Goal: Information Seeking & Learning: Learn about a topic

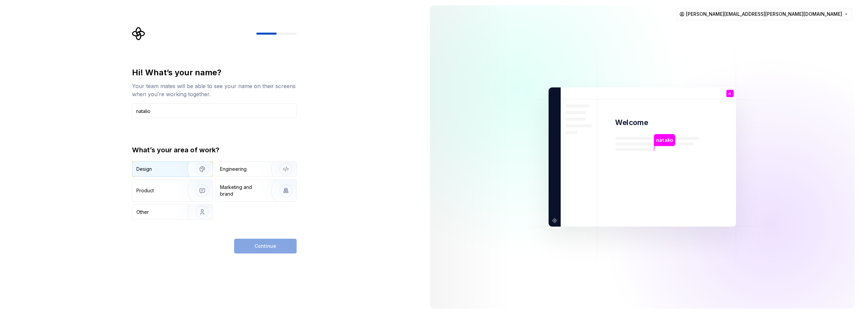
type input "natalio"
click at [175, 168] on div "Design" at bounding box center [157, 169] width 42 height 7
click at [175, 168] on div "Design" at bounding box center [160, 169] width 49 height 7
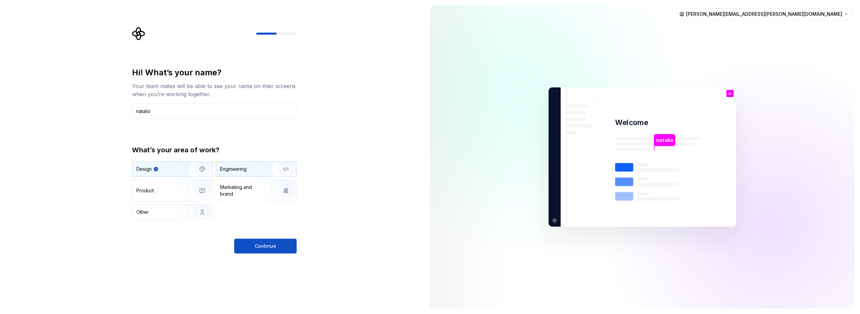
click at [235, 168] on div "Engineering" at bounding box center [233, 169] width 27 height 7
click at [270, 249] on button "Continue" at bounding box center [265, 245] width 62 height 15
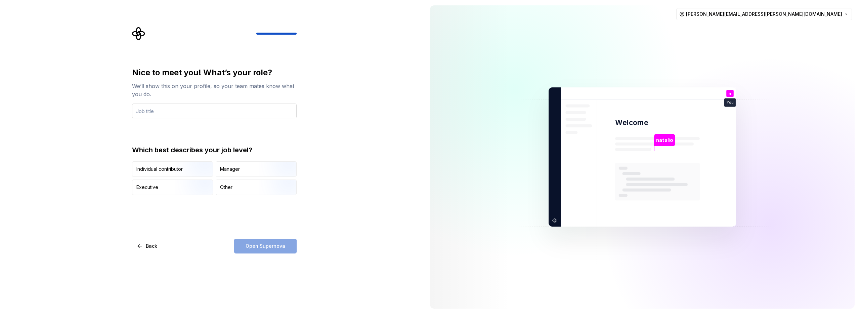
click at [191, 108] on input "text" at bounding box center [214, 110] width 165 height 15
type input "developer"
click at [233, 187] on div "Other" at bounding box center [256, 187] width 80 height 15
click at [268, 247] on span "Open Supernova" at bounding box center [265, 245] width 40 height 7
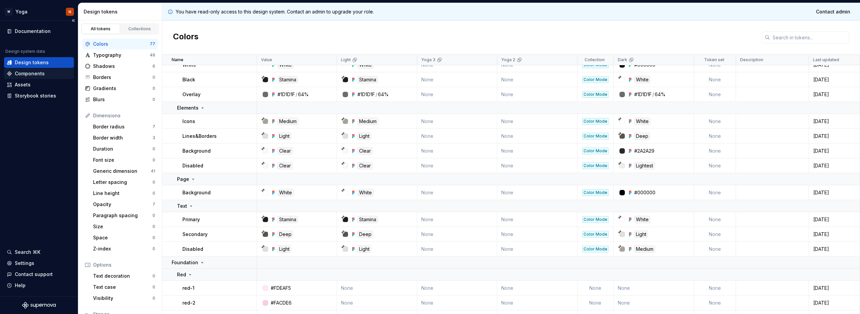
click at [37, 70] on div "Components" at bounding box center [30, 73] width 30 height 7
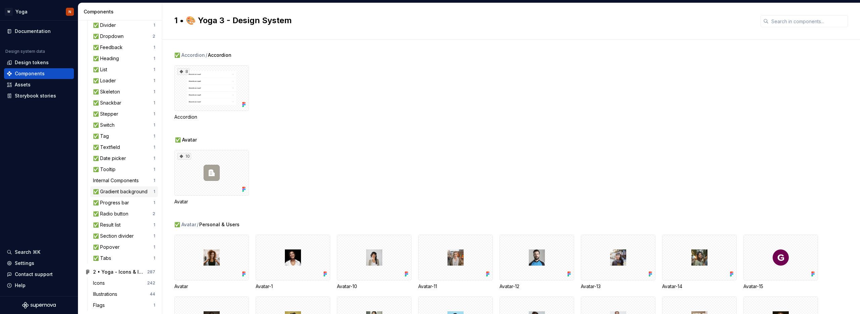
scroll to position [134, 0]
click at [114, 143] on div "✅ Textfield" at bounding box center [108, 143] width 30 height 7
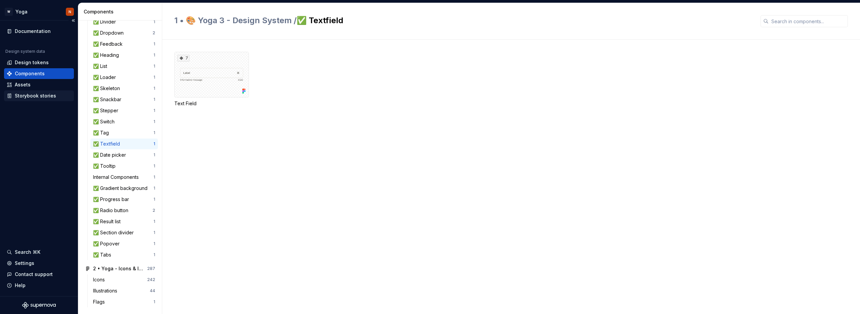
click at [41, 95] on div "Storybook stories" at bounding box center [35, 95] width 41 height 7
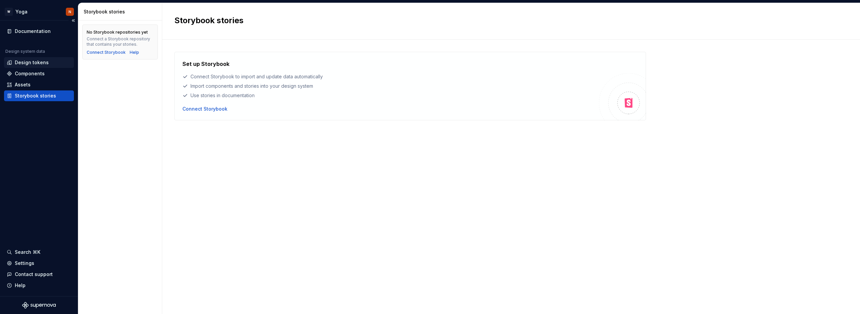
click at [40, 62] on div "Design tokens" at bounding box center [32, 62] width 34 height 7
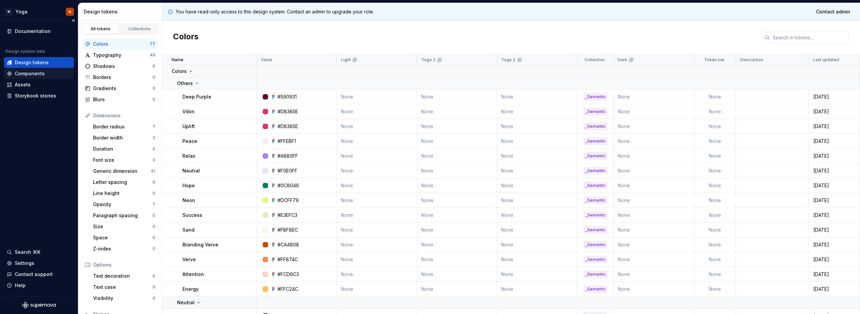
click at [32, 72] on div "Components" at bounding box center [30, 73] width 30 height 7
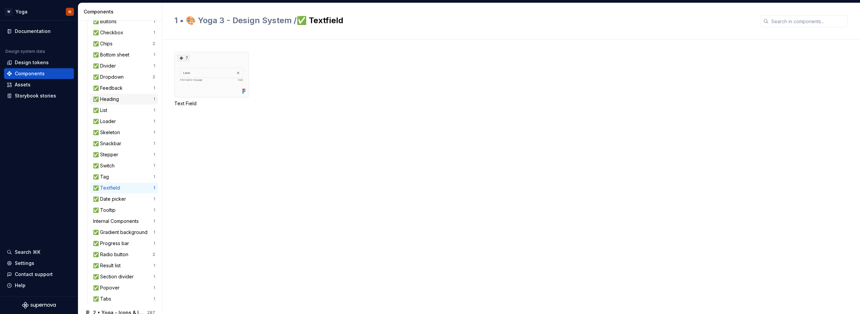
scroll to position [99, 0]
click at [109, 170] on div "✅ Tag" at bounding box center [102, 168] width 18 height 7
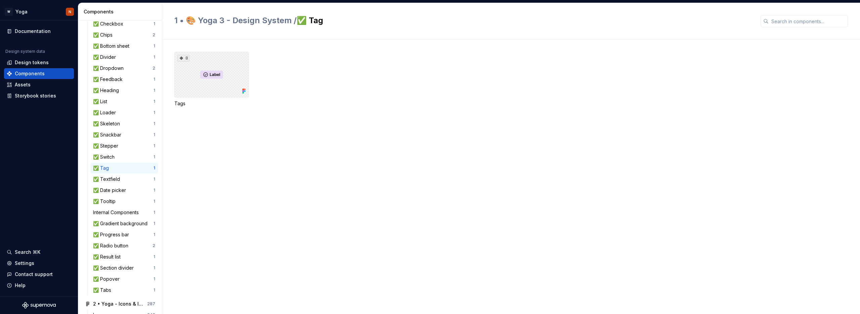
click at [217, 85] on div "8" at bounding box center [211, 75] width 75 height 46
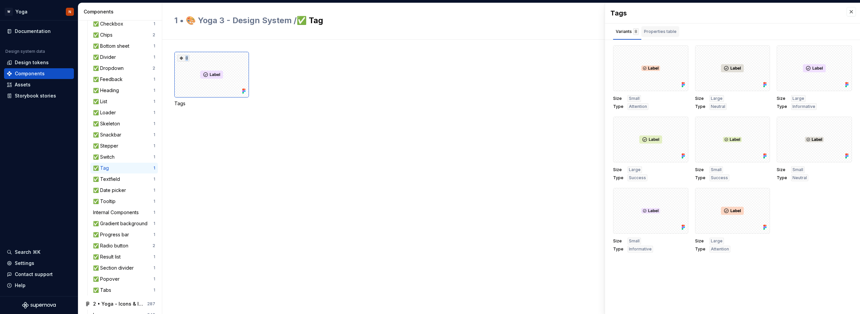
click at [669, 33] on div "Properties table" at bounding box center [660, 31] width 33 height 7
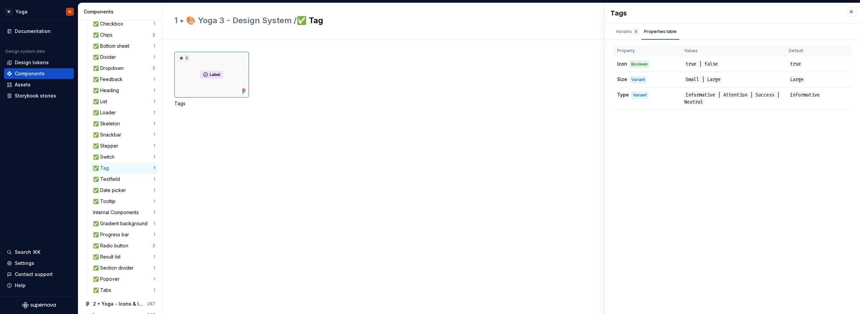
click at [432, 96] on div "8 Tags" at bounding box center [516, 79] width 685 height 55
click at [851, 12] on button "button" at bounding box center [850, 11] width 9 height 9
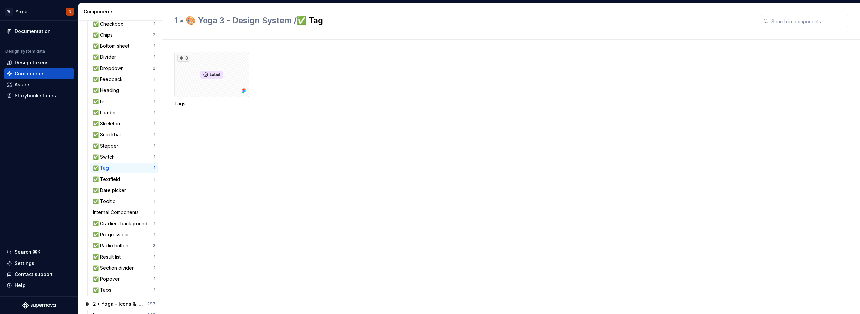
click at [851, 10] on div "1 • 🎨 Yoga 3 - Design System / ✅ Tag" at bounding box center [510, 21] width 697 height 37
click at [212, 73] on div "8" at bounding box center [211, 75] width 75 height 46
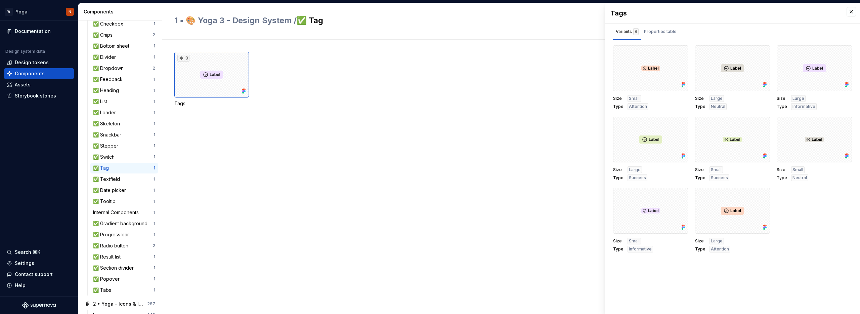
click at [401, 107] on div "8 Tags" at bounding box center [516, 87] width 685 height 71
click at [853, 10] on button "button" at bounding box center [850, 11] width 9 height 9
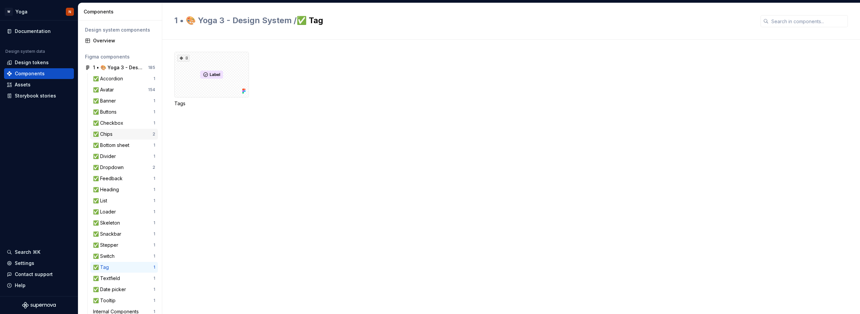
click at [152, 134] on div "✅ Chips" at bounding box center [122, 134] width 59 height 7
click at [223, 73] on div "14" at bounding box center [211, 75] width 75 height 46
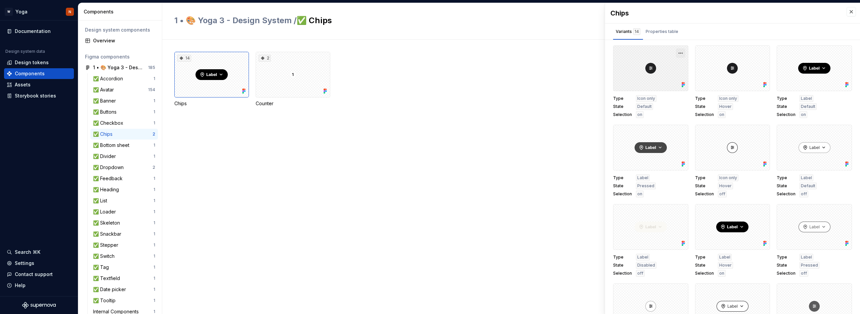
click at [682, 53] on button "button" at bounding box center [680, 52] width 9 height 9
click at [667, 33] on div "Properties table" at bounding box center [661, 31] width 33 height 7
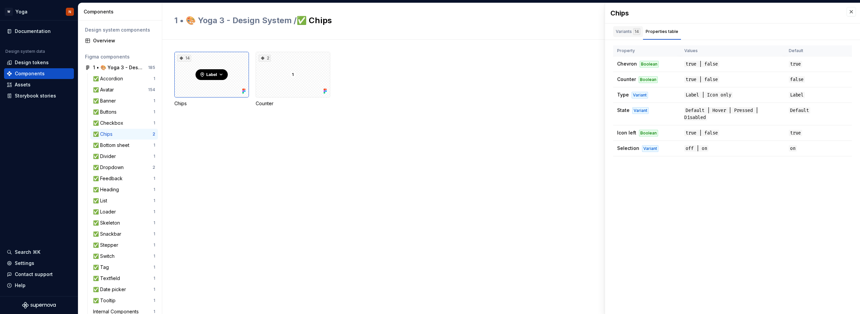
click at [622, 34] on div "Variants 14" at bounding box center [627, 31] width 25 height 7
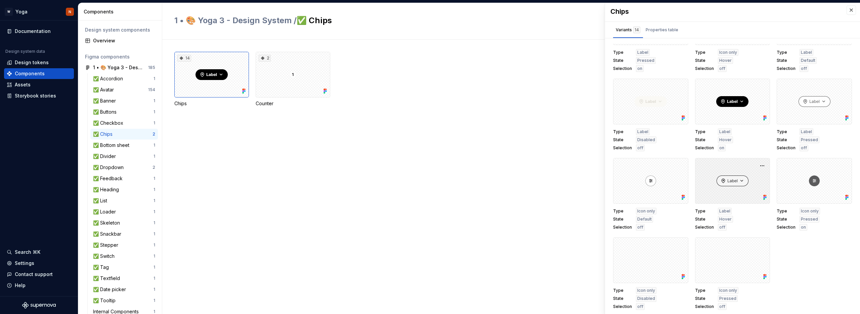
scroll to position [3, 0]
click at [28, 86] on div "Assets" at bounding box center [23, 84] width 16 height 7
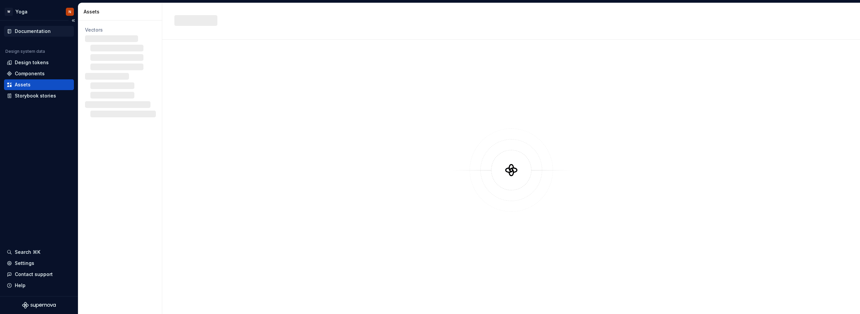
click at [38, 32] on div "Documentation" at bounding box center [33, 31] width 36 height 7
